Goal: Browse casually

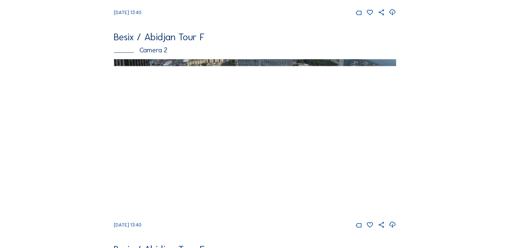
scroll to position [242, 0]
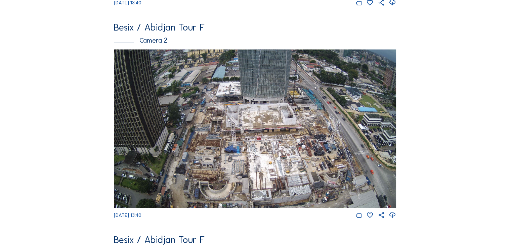
click at [393, 219] on icon at bounding box center [391, 214] width 7 height 9
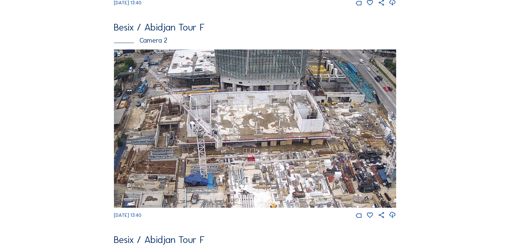
drag, startPoint x: 244, startPoint y: 115, endPoint x: 255, endPoint y: 138, distance: 25.4
click at [255, 138] on img at bounding box center [255, 128] width 282 height 158
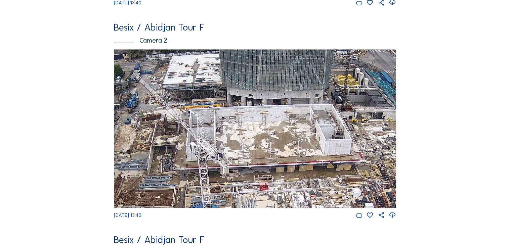
drag, startPoint x: 255, startPoint y: 138, endPoint x: 258, endPoint y: 131, distance: 8.1
click at [258, 131] on img at bounding box center [255, 128] width 282 height 158
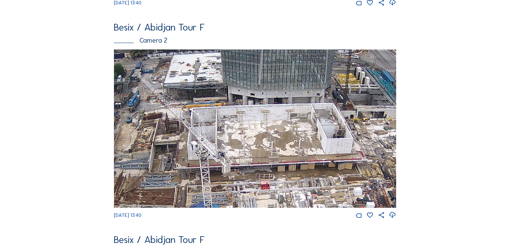
drag, startPoint x: 260, startPoint y: 128, endPoint x: 260, endPoint y: 134, distance: 6.7
click at [260, 134] on img at bounding box center [255, 128] width 282 height 158
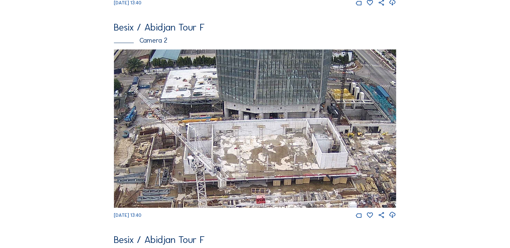
drag, startPoint x: 256, startPoint y: 127, endPoint x: 251, endPoint y: 143, distance: 16.5
click at [251, 143] on img at bounding box center [255, 128] width 282 height 158
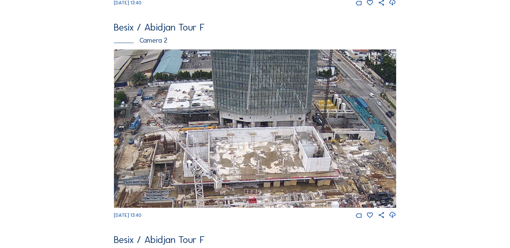
drag, startPoint x: 251, startPoint y: 143, endPoint x: 244, endPoint y: 148, distance: 8.7
click at [244, 148] on img at bounding box center [255, 128] width 282 height 158
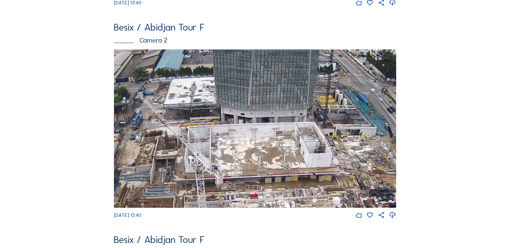
drag, startPoint x: 244, startPoint y: 148, endPoint x: 245, endPoint y: 144, distance: 4.6
click at [245, 144] on img at bounding box center [255, 128] width 282 height 158
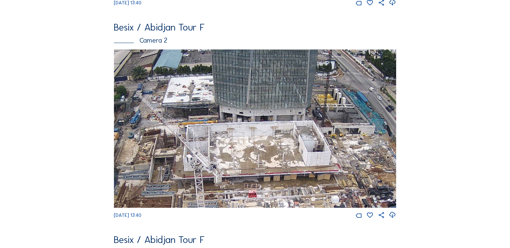
click at [244, 145] on img at bounding box center [255, 128] width 282 height 158
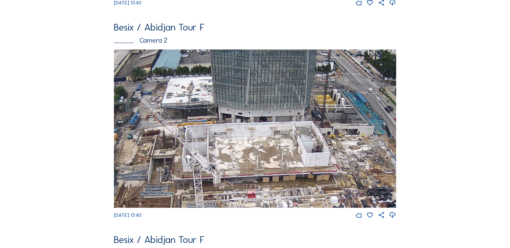
click at [239, 146] on img at bounding box center [255, 128] width 282 height 158
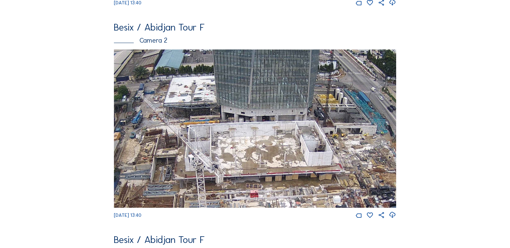
click at [240, 146] on img at bounding box center [255, 128] width 282 height 158
